Goal: Information Seeking & Learning: Learn about a topic

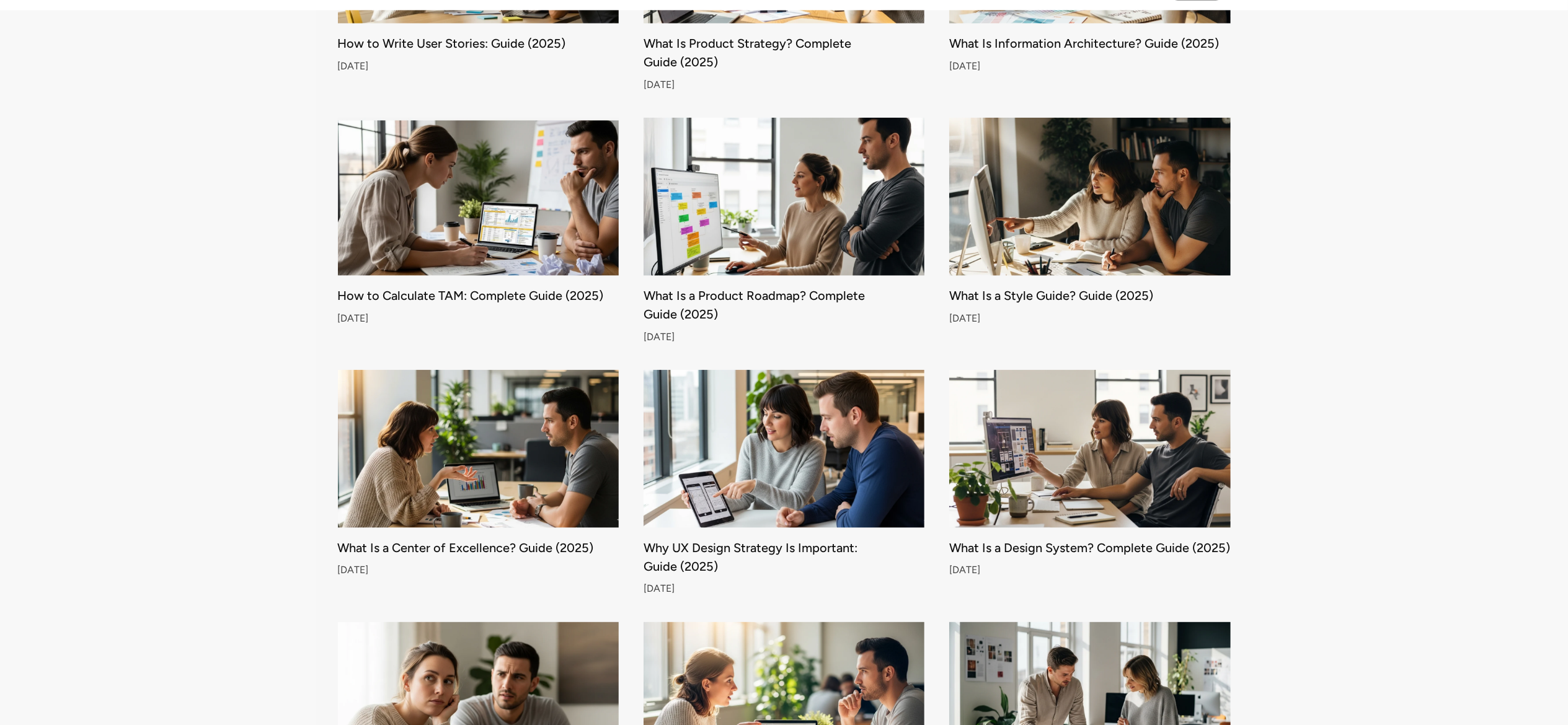
scroll to position [1261, 0]
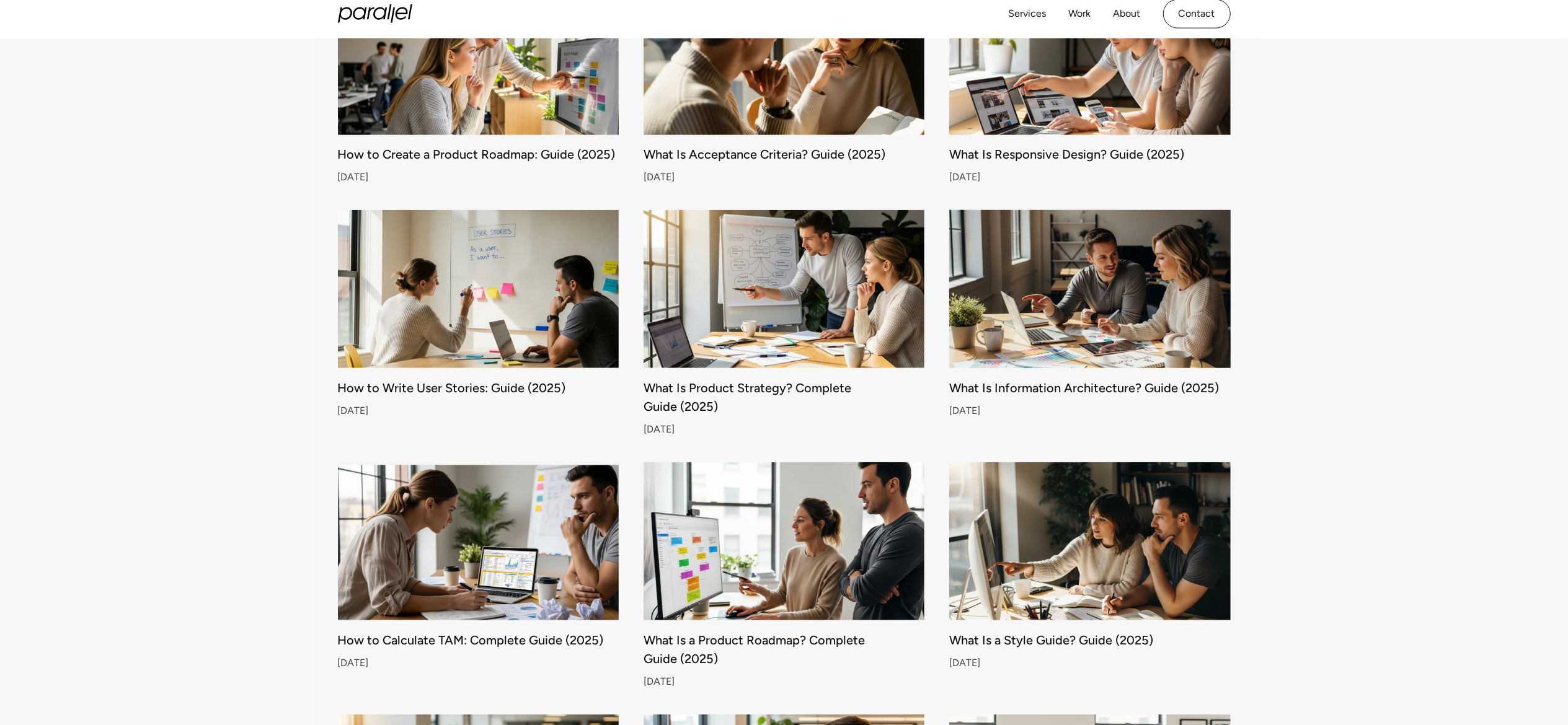
scroll to position [1007, 0]
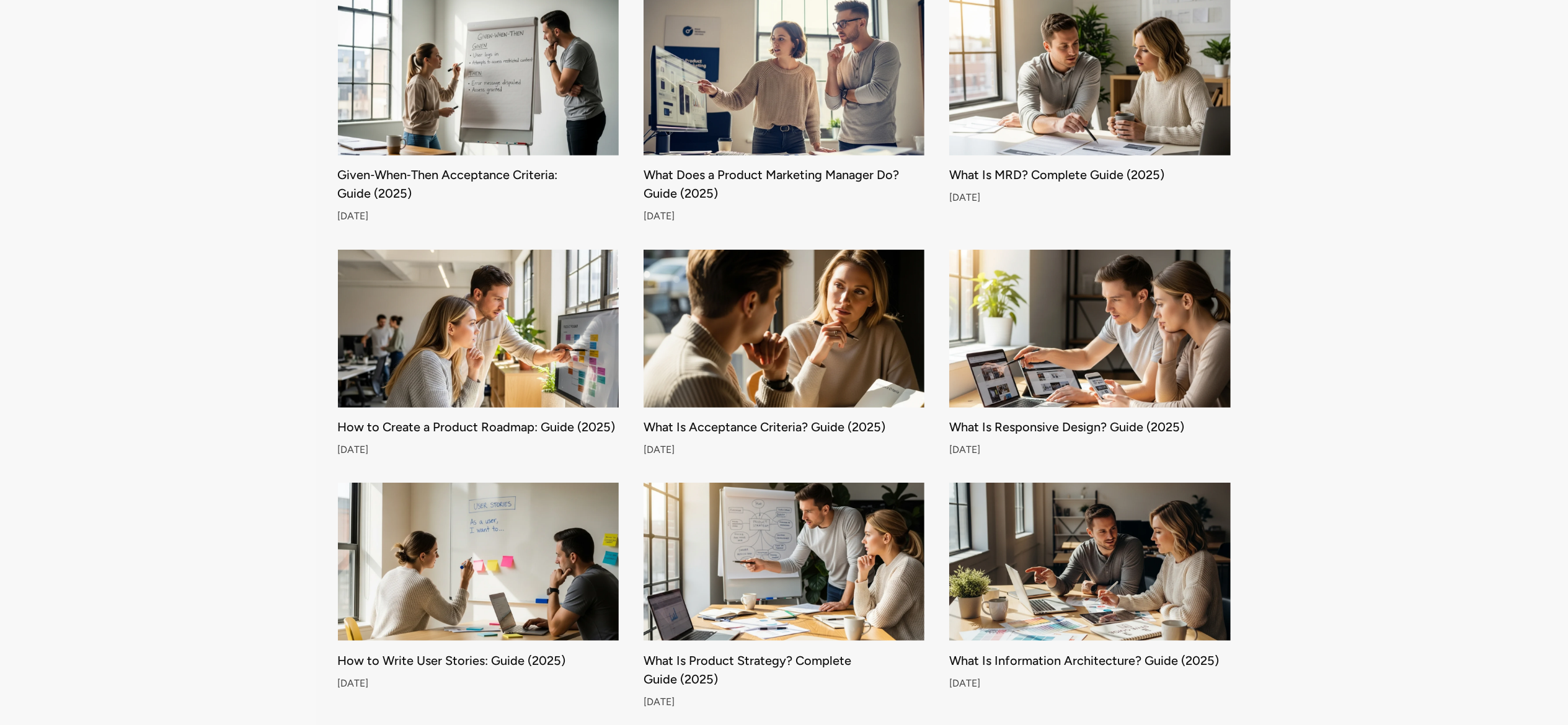
scroll to position [738, 0]
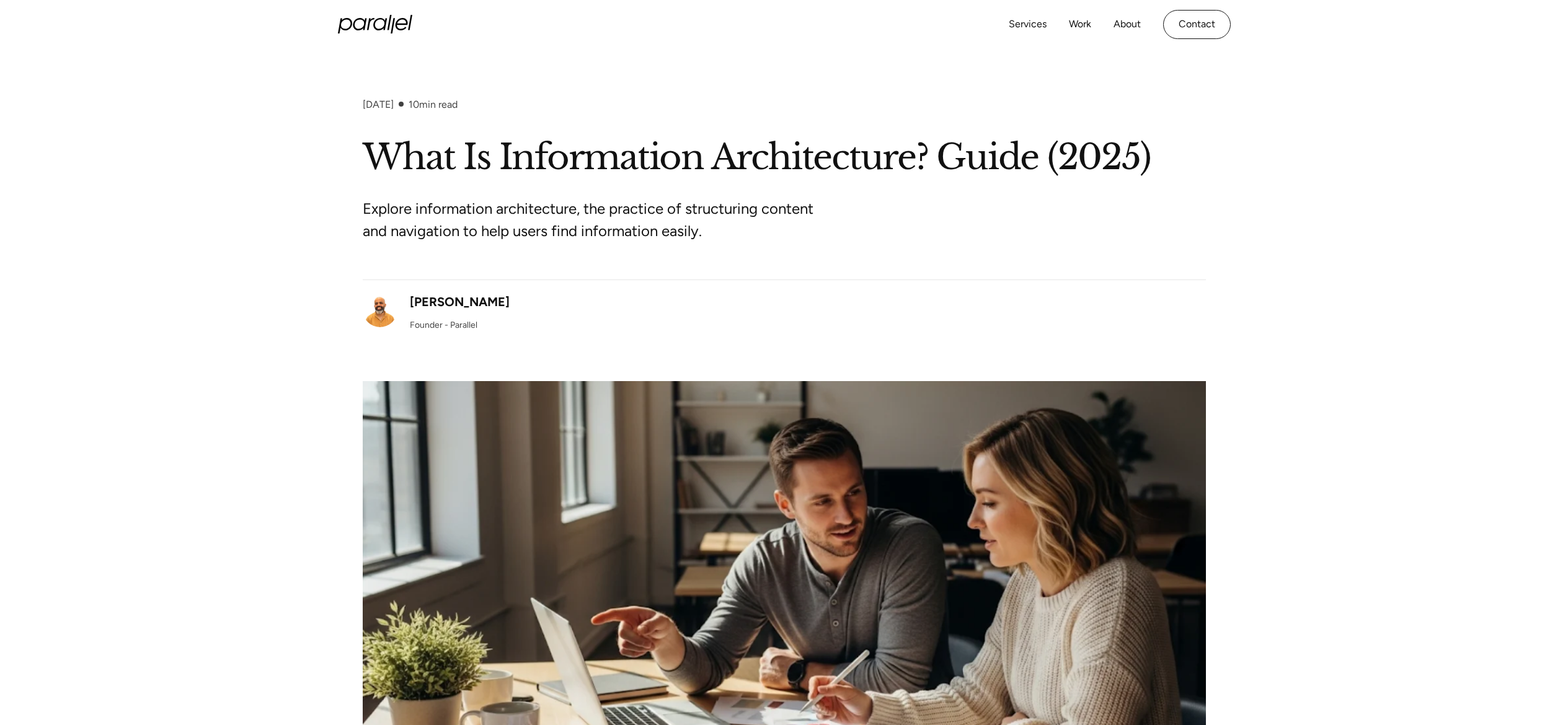
click at [1387, 453] on div "September 15, 2025 10 min read What Is Information Architecture? Guide (2025) E…" at bounding box center [784, 450] width 1568 height 704
click at [1376, 517] on div "September 15, 2025 10 min read What Is Information Architecture? Guide (2025) E…" at bounding box center [784, 450] width 1568 height 704
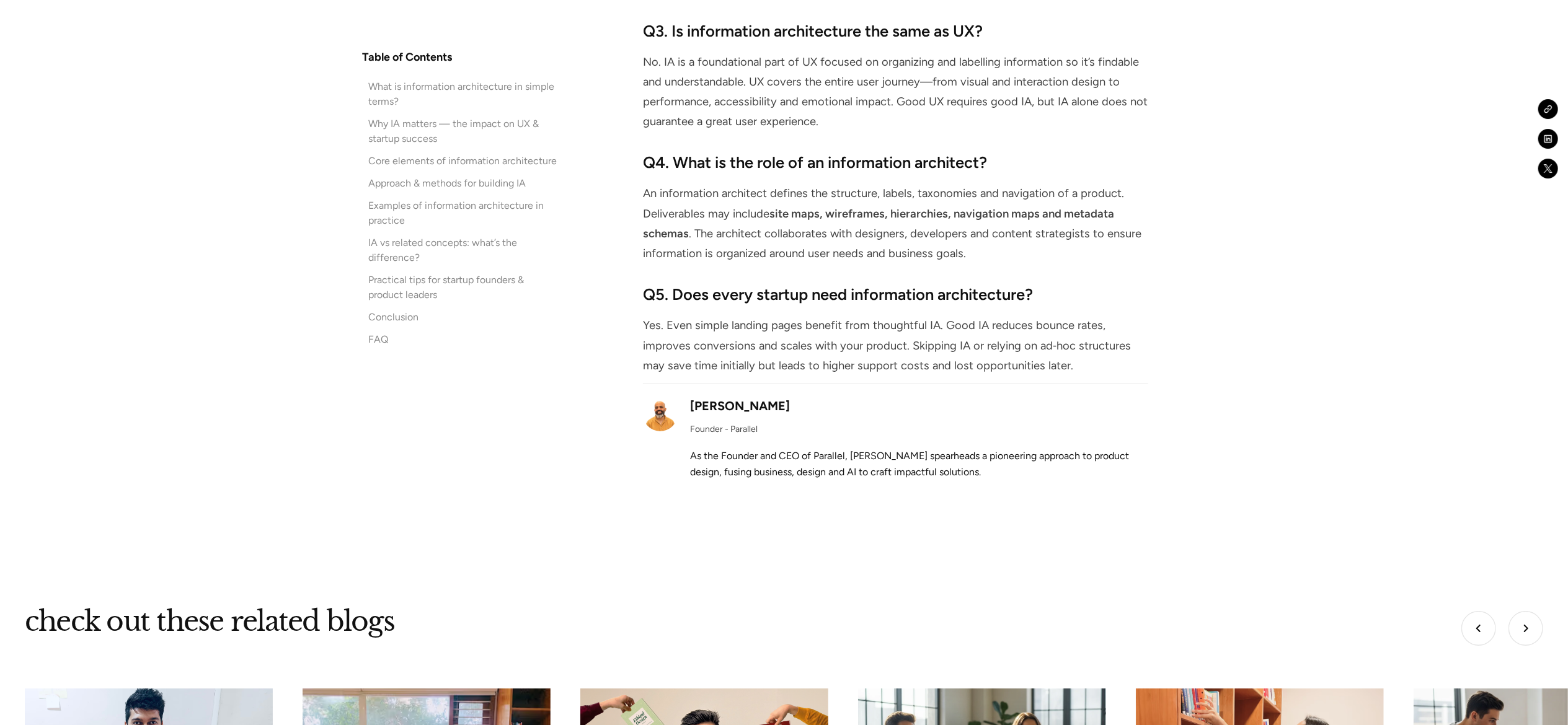
scroll to position [9114, 0]
